Goal: Check status: Check status

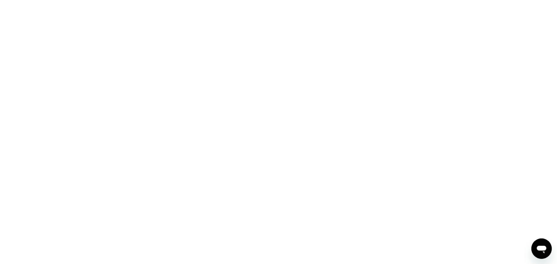
click at [456, 245] on div at bounding box center [278, 132] width 557 height 264
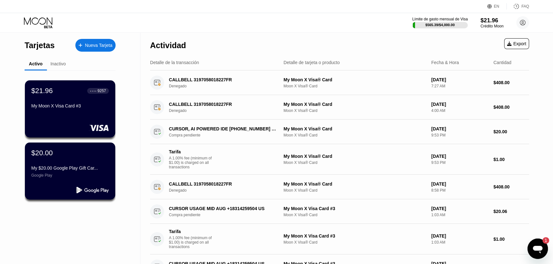
click at [88, 93] on div "● ● ● ● 9257" at bounding box center [98, 91] width 22 height 6
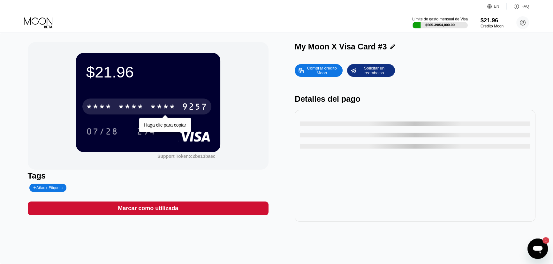
click at [173, 103] on div "* * * *" at bounding box center [163, 107] width 26 height 10
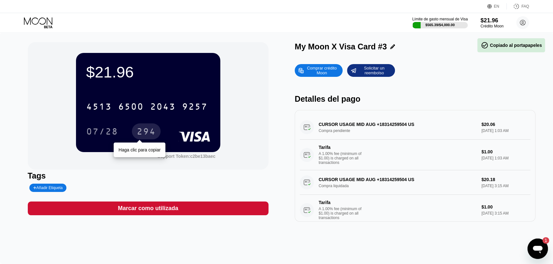
drag, startPoint x: 152, startPoint y: 129, endPoint x: 158, endPoint y: 128, distance: 5.8
drag, startPoint x: 158, startPoint y: 128, endPoint x: 337, endPoint y: 111, distance: 180.1
click at [337, 111] on div "Comprar crédito Moon Solicitar un reembolso Detalles del pago CURSOR USAGE MID …" at bounding box center [415, 141] width 241 height 161
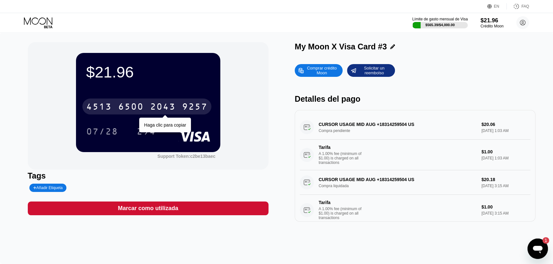
click at [182, 109] on div "9257" at bounding box center [195, 107] width 26 height 10
click at [261, 83] on div "$21.96 * * * * * * * * * * * * 9257 [PERSON_NAME] clic para copiar 07/28 294 Su…" at bounding box center [148, 106] width 241 height 128
click at [172, 122] on div "Haga clic para copiar" at bounding box center [165, 125] width 52 height 15
click at [154, 167] on div "$21.96 * * * * * * * * * * * * 9257 [PERSON_NAME] clic para copiar 07/28 294 Su…" at bounding box center [148, 106] width 241 height 128
click at [167, 110] on div "* * * *" at bounding box center [163, 107] width 26 height 10
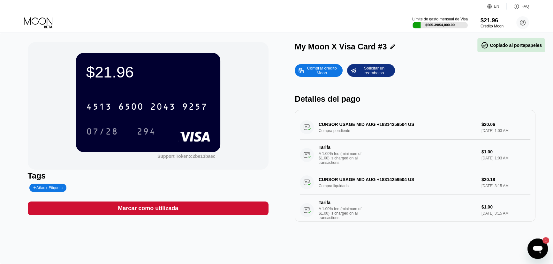
click at [222, 48] on div "$21.96 4513 6500 2043 9257 07/28 294 Support Token: c2be13baec" at bounding box center [148, 106] width 241 height 128
